Goal: Task Accomplishment & Management: Manage account settings

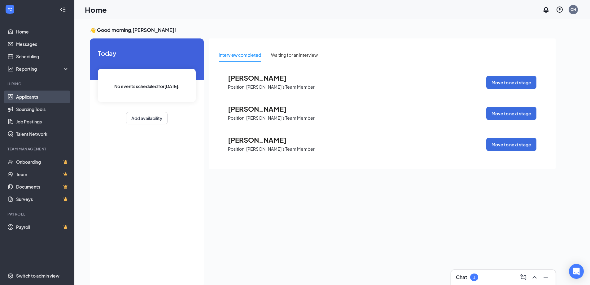
click at [16, 97] on link "Applicants" at bounding box center [42, 96] width 53 height 12
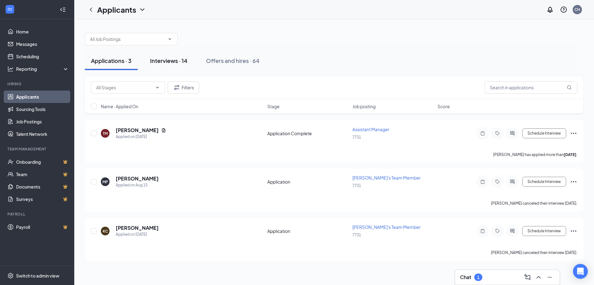
click at [177, 66] on button "Interviews · 14" at bounding box center [169, 60] width 50 height 19
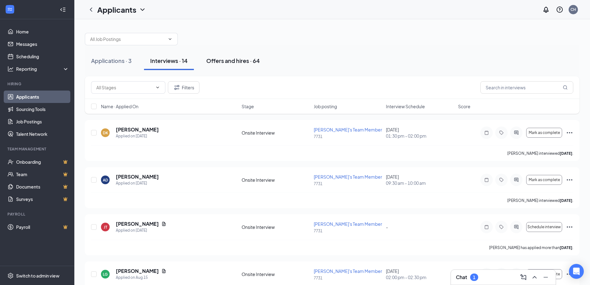
drag, startPoint x: 220, startPoint y: 65, endPoint x: 217, endPoint y: 68, distance: 4.0
click at [219, 66] on button "Offers and hires · 64" at bounding box center [233, 60] width 66 height 19
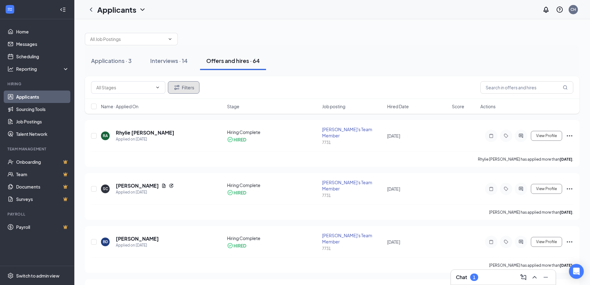
click at [172, 88] on button "Filters" at bounding box center [184, 87] width 32 height 12
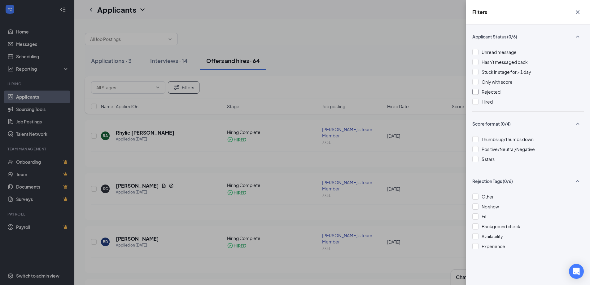
click at [280, 90] on div at bounding box center [475, 92] width 6 height 6
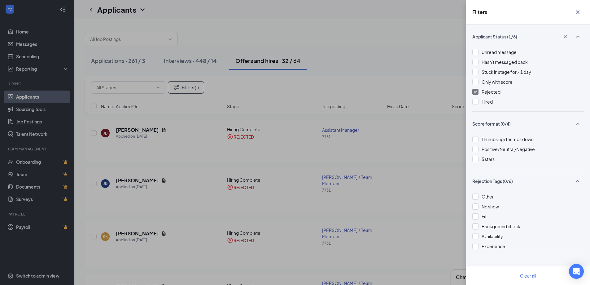
click at [280, 22] on div "Filters Applicant Status (1/6) Unread message Hasn't messaged back Stuck in sta…" at bounding box center [295, 142] width 590 height 285
click at [280, 13] on icon "Cross" at bounding box center [577, 11] width 7 height 7
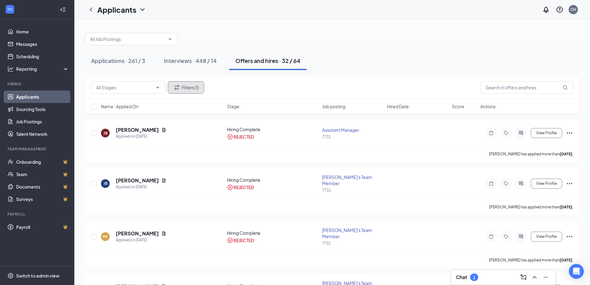
click at [183, 82] on button "Filters (1)" at bounding box center [186, 87] width 36 height 12
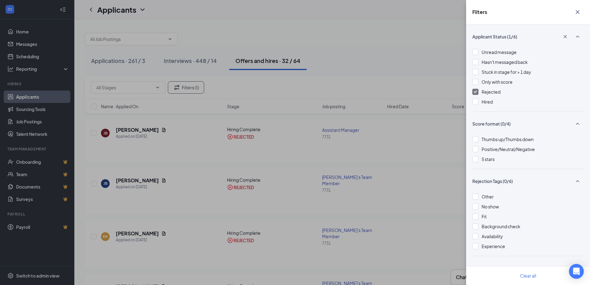
click at [280, 90] on div "Applicant Status (1/6) Unread message Hasn't messaged back Stuck in stage for >…" at bounding box center [528, 154] width 124 height 260
click at [280, 91] on img at bounding box center [475, 91] width 3 height 2
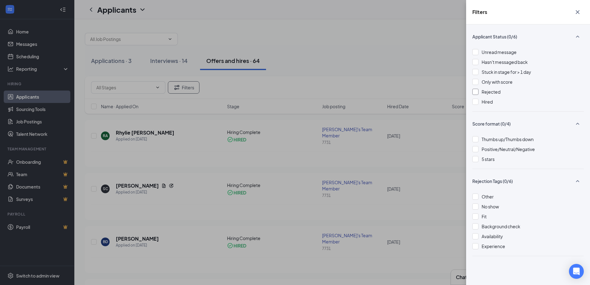
click at [280, 10] on icon "Cross" at bounding box center [577, 11] width 7 height 7
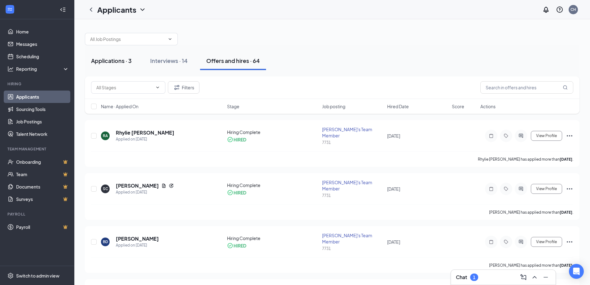
click at [96, 59] on div "Applications · 3" at bounding box center [111, 61] width 41 height 8
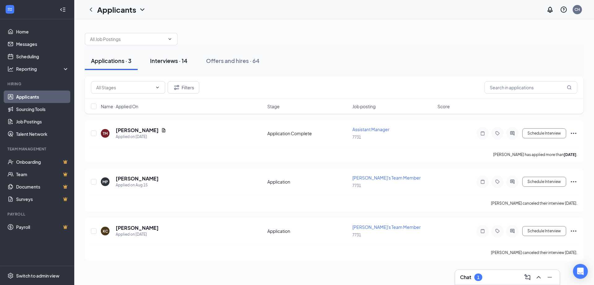
click at [163, 63] on div "Interviews · 14" at bounding box center [168, 61] width 37 height 8
